Goal: Find specific page/section: Find specific page/section

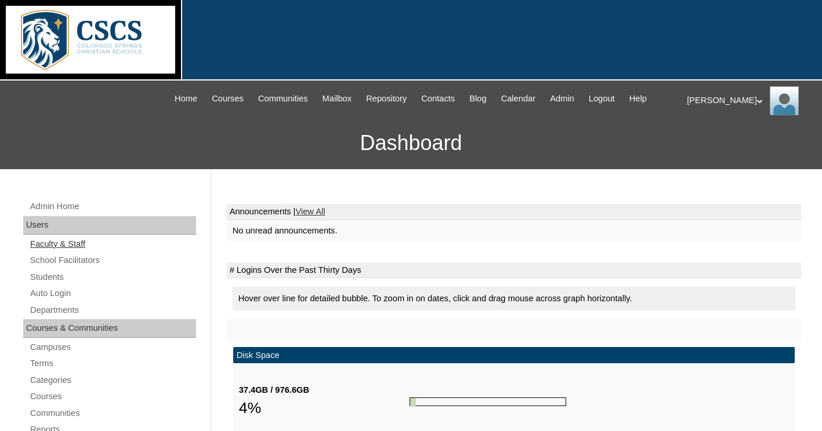
click at [71, 244] on link "Faculty & Staff" at bounding box center [112, 244] width 167 height 14
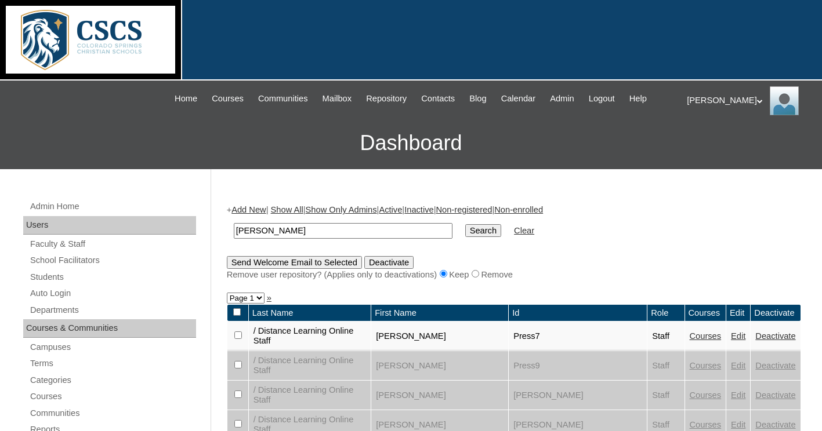
type input "[PERSON_NAME]"
click at [465, 224] on input "Search" at bounding box center [483, 230] width 36 height 13
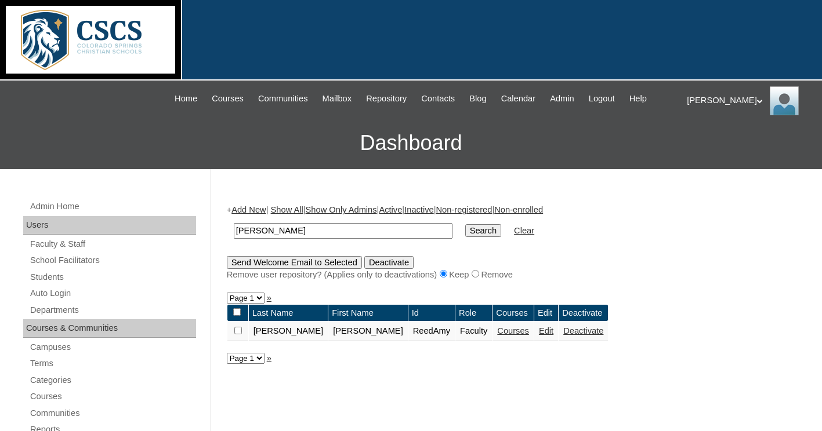
click at [497, 332] on link "Courses" at bounding box center [513, 330] width 32 height 9
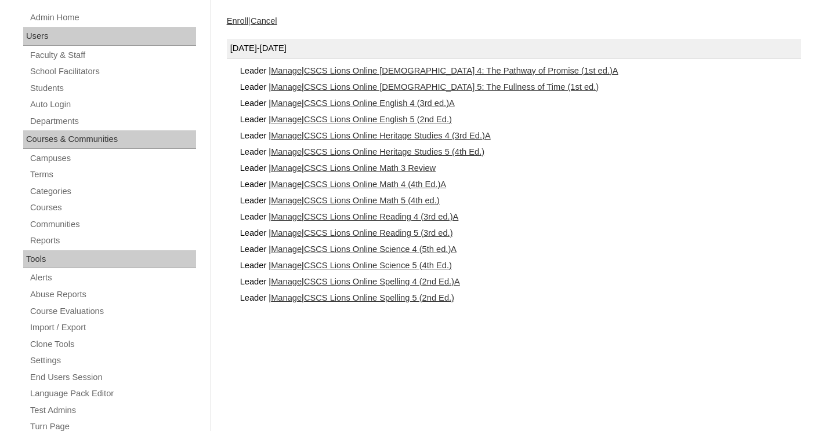
scroll to position [190, 0]
click at [412, 278] on link "CSCS Lions Online Spelling 4 (2nd Ed.)A" at bounding box center [382, 281] width 156 height 9
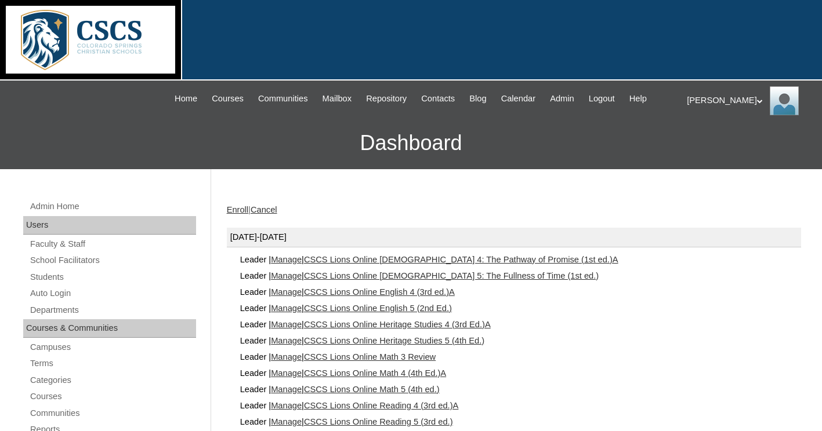
scroll to position [190, 0]
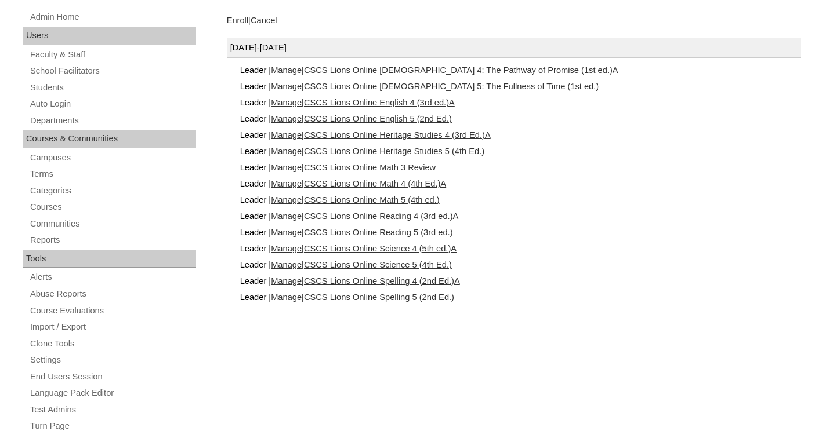
click at [349, 215] on link "CSCS Lions Online Reading 4 (3rd ed.)A" at bounding box center [381, 216] width 154 height 9
